Goal: Navigation & Orientation: Find specific page/section

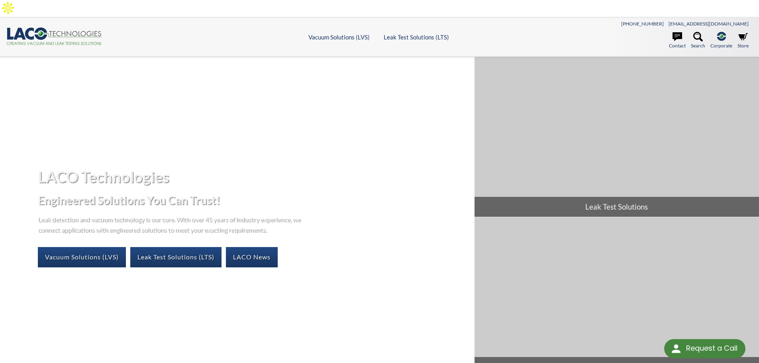
click at [271, 27] on header ".cls-1{fill:#193661;}.cls-2{fill:#58595b;}.cls-3{fill:url(#radial-gradient);}.c…" at bounding box center [379, 37] width 759 height 39
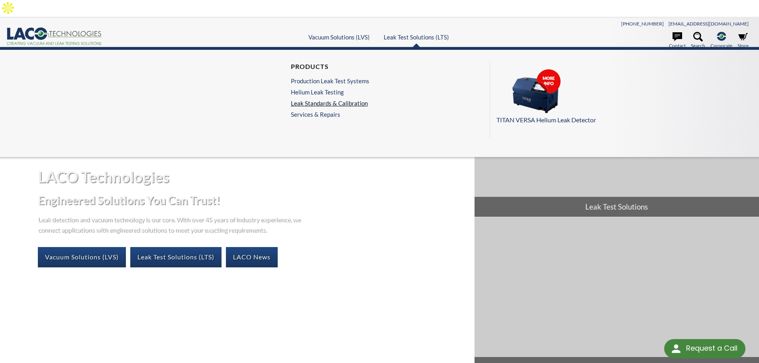
click at [335, 100] on link "Leak Standards & Calibration" at bounding box center [330, 103] width 78 height 7
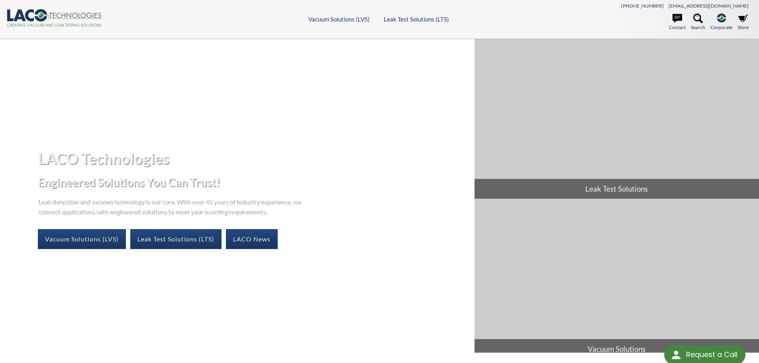
select select "Language Translate Widget"
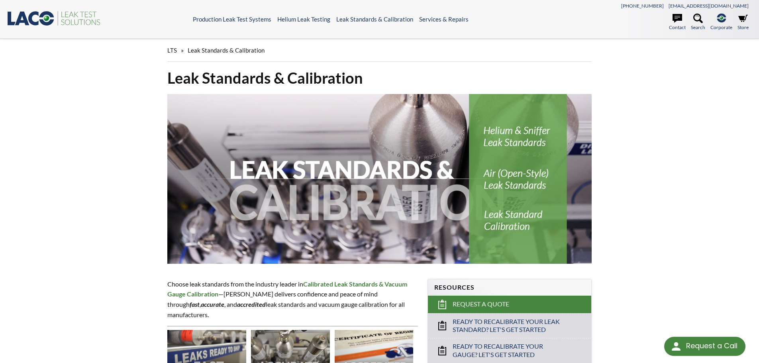
select select "Language Translate Widget"
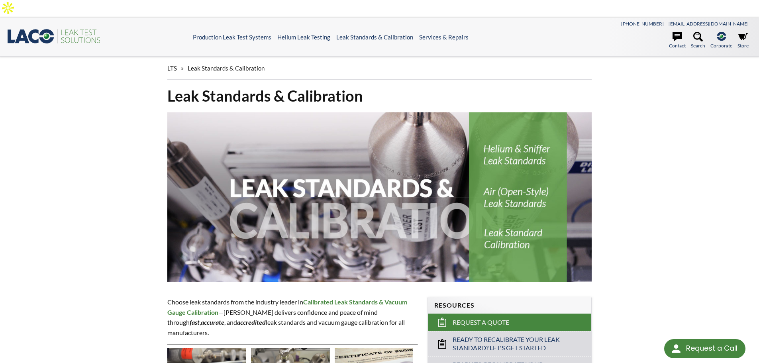
click at [64, 28] on icon ".st0{fill:#193661;} .st1{fill:url(#SVGID_1_);} .st2{fill:#46883F;} .st3{fill:no…" at bounding box center [54, 36] width 96 height 16
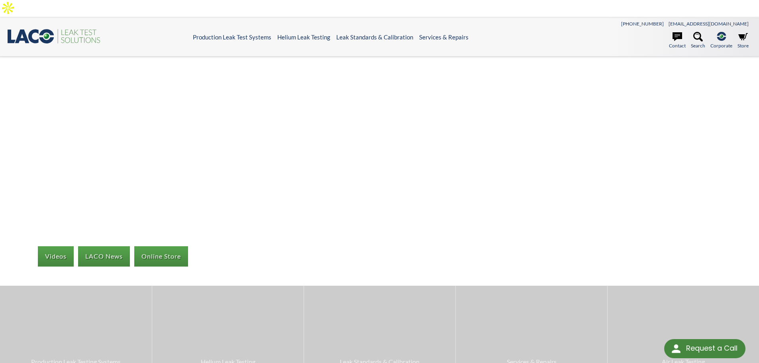
click at [312, 170] on div "Videos LACO News Online Store Production Leak Testing Systems Helium Leak Testi…" at bounding box center [379, 214] width 759 height 314
click at [679, 32] on icon at bounding box center [678, 36] width 10 height 9
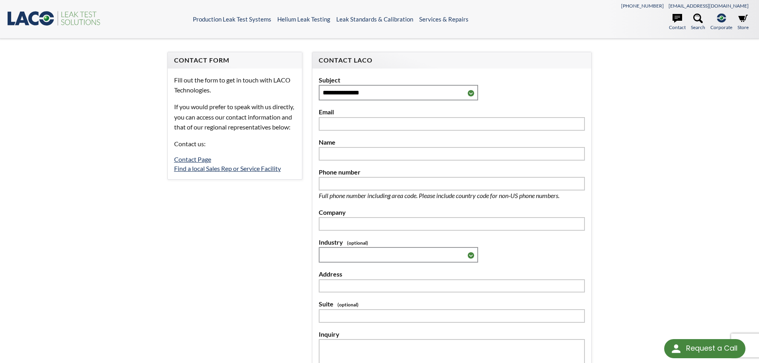
select select "Language Translate Widget"
click at [57, 27] on link ".st0{fill:#193661;} .st1{fill:url(#SVGID_1_);} .st2{fill:#46883F;} .st3{fill:no…" at bounding box center [54, 24] width 96 height 8
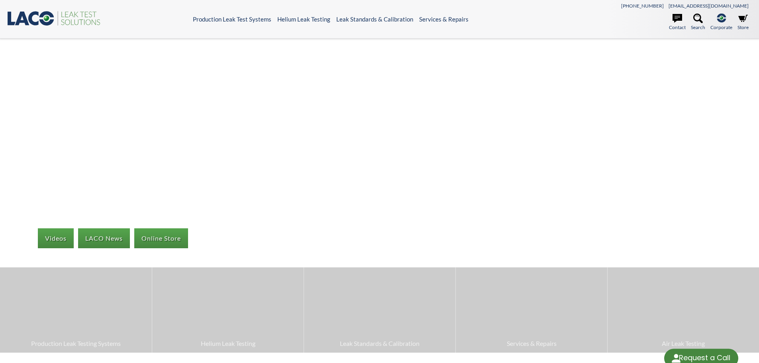
select select "Language Translate Widget"
